Goal: Answer question/provide support

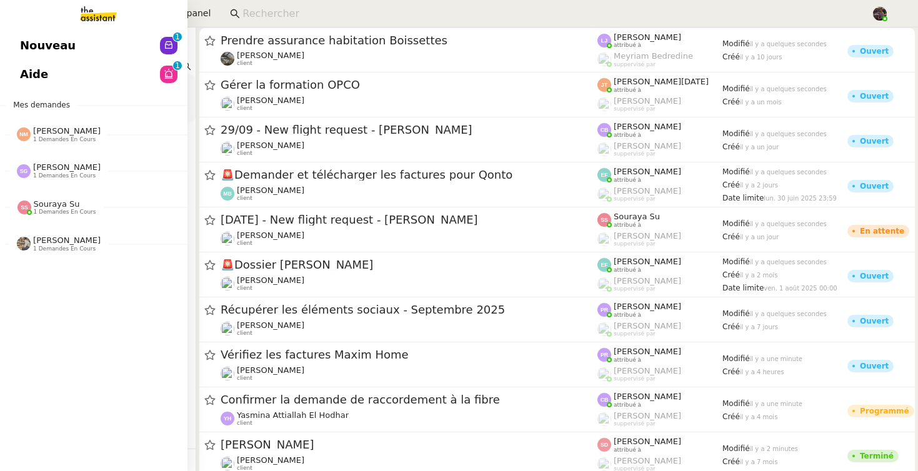
click at [91, 373] on div "Nouveau 0 1 2 3 4 5 6 7 8 9 Aide 0 1 2 3 4 5 6 7 8 9 Mes demandes [PERSON_NAME]…" at bounding box center [93, 249] width 187 height 444
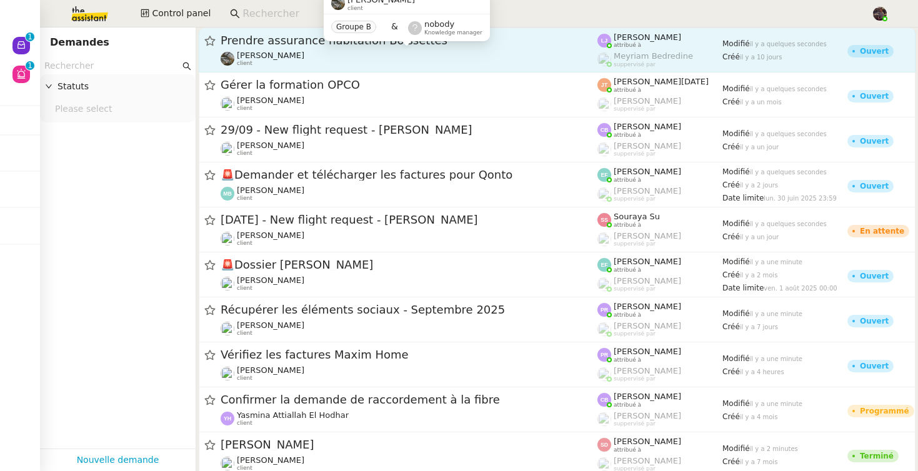
click at [321, 57] on div "[PERSON_NAME] client" at bounding box center [409, 59] width 377 height 16
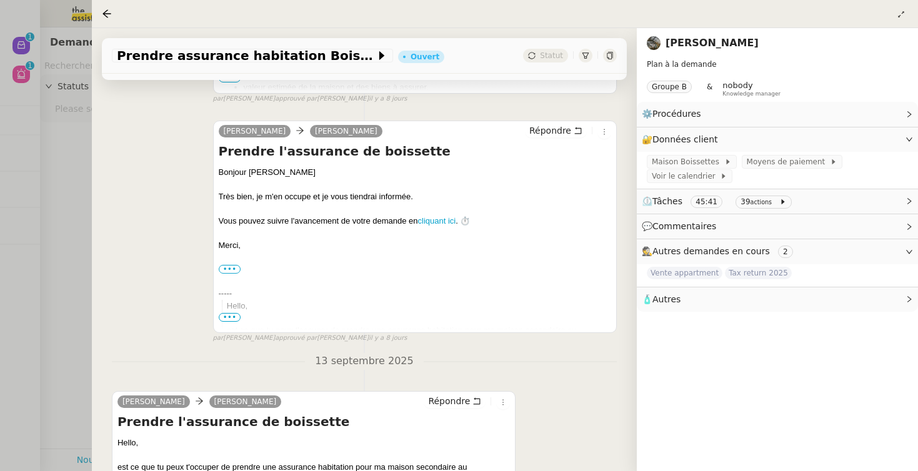
scroll to position [2131, 0]
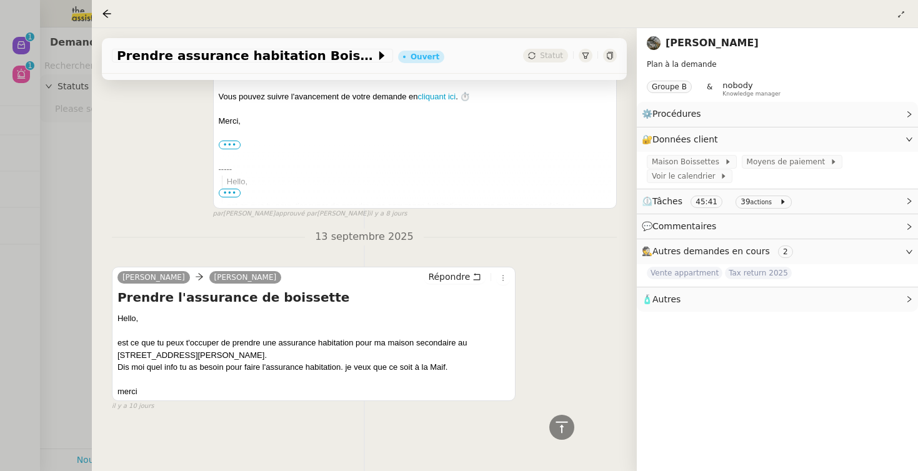
click at [475, 344] on div "est ce que tu peux t'occuper de prendre une assurance habitation pour ma maison…" at bounding box center [313, 349] width 392 height 24
drag, startPoint x: 475, startPoint y: 344, endPoint x: 246, endPoint y: 354, distance: 229.5
click at [246, 354] on div "est ce que tu peux t'occuper de prendre une assurance habitation pour ma maison…" at bounding box center [313, 349] width 392 height 24
copy div "[STREET_ADDRESS][PERSON_NAME]"
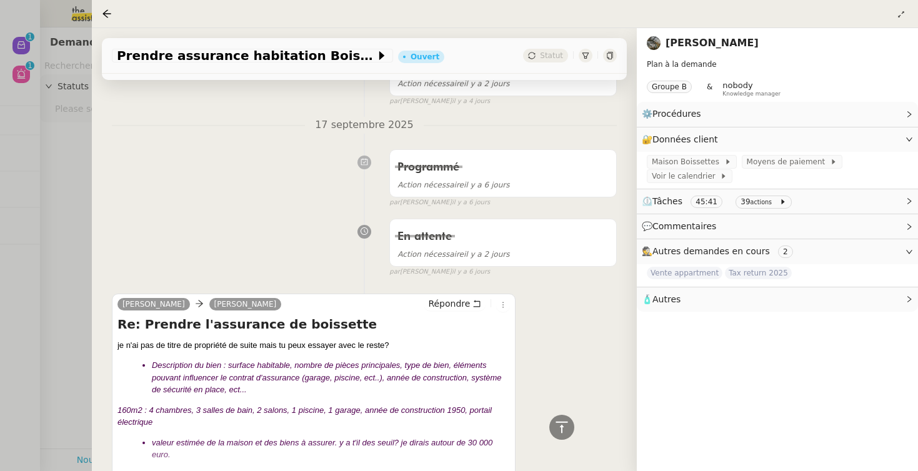
scroll to position [762, 0]
click at [221, 234] on div "En attente Action nécessaire [DATE] false par [PERSON_NAME] [DATE]" at bounding box center [364, 244] width 505 height 64
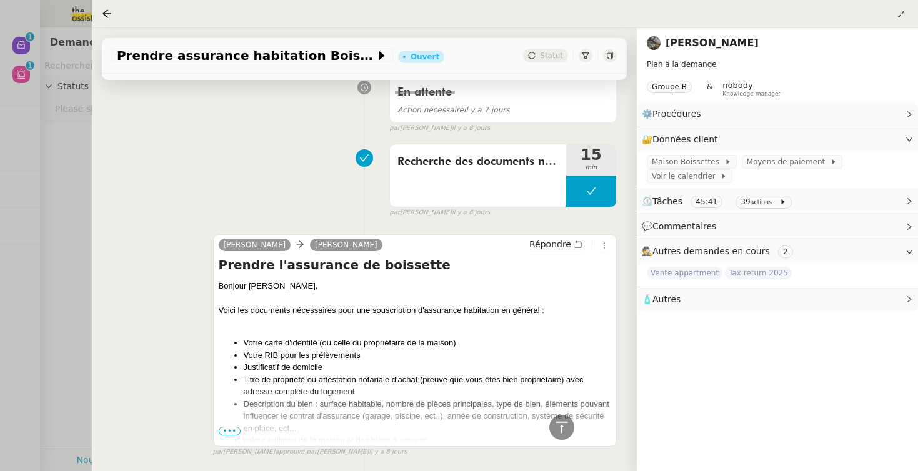
scroll to position [1659, 0]
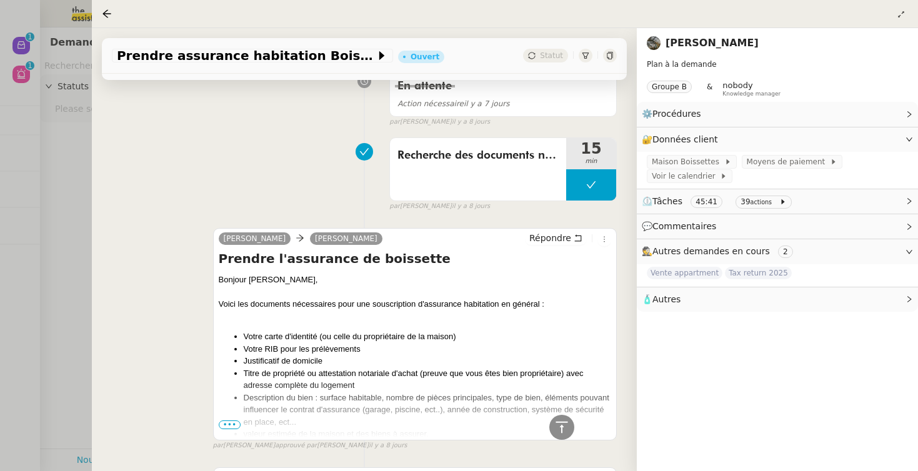
click at [225, 420] on ul "Votre carte d'identité (ou celle du propriétaire de la maison) Votre RIB pour l…" at bounding box center [415, 385] width 392 height 110
click at [224, 425] on span "•••" at bounding box center [230, 424] width 22 height 9
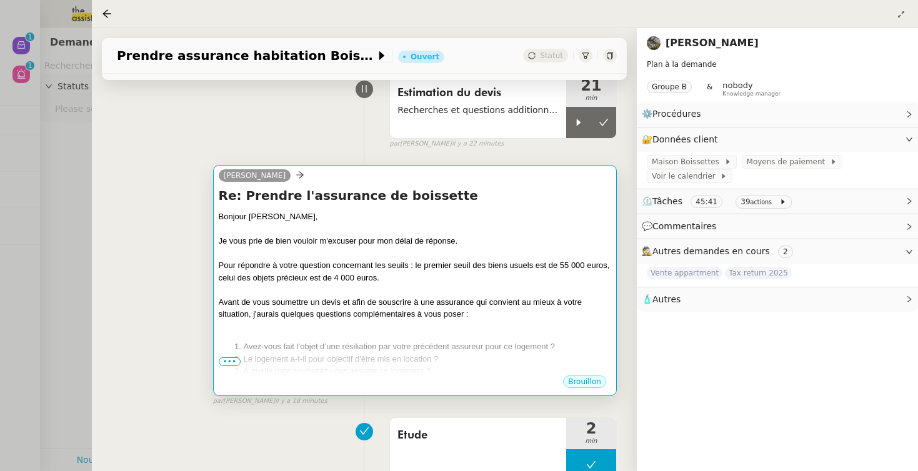
scroll to position [117, 0]
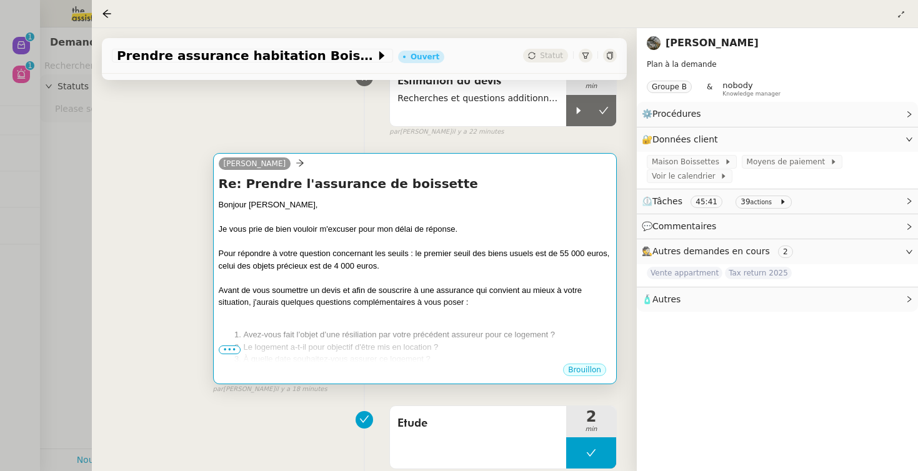
click at [224, 354] on span "•••" at bounding box center [230, 349] width 22 height 9
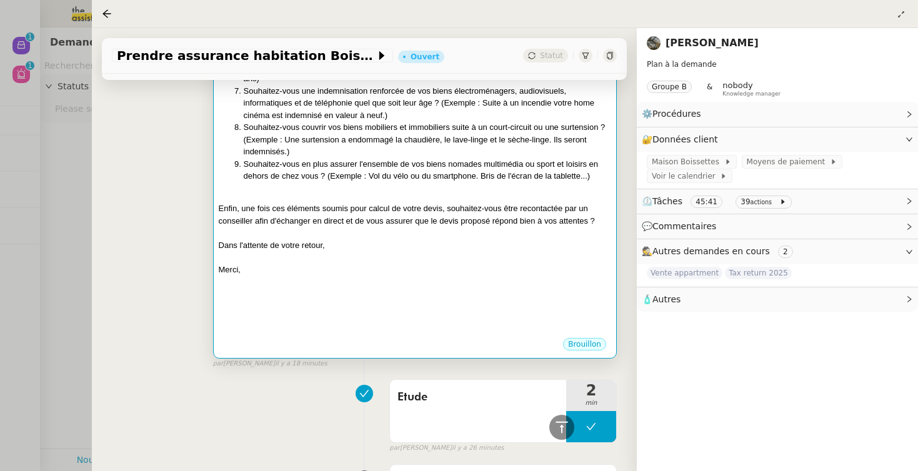
scroll to position [0, 0]
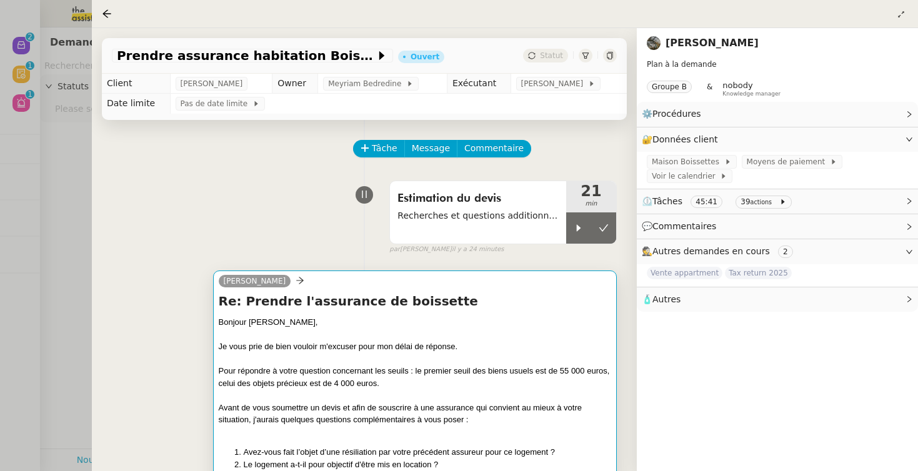
click at [72, 328] on div at bounding box center [459, 235] width 918 height 471
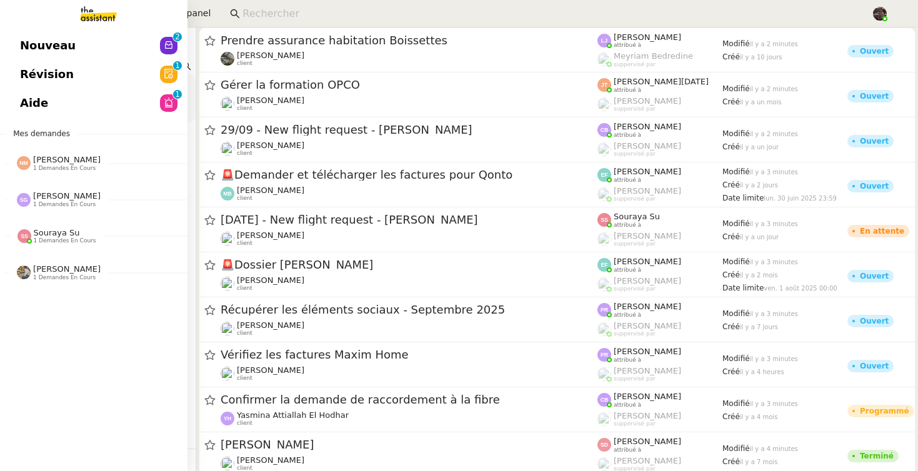
click at [31, 36] on link "Nouveau 0 1 2 3 4 5 6 7 8 9" at bounding box center [93, 45] width 187 height 29
